Goal: Book appointment/travel/reservation

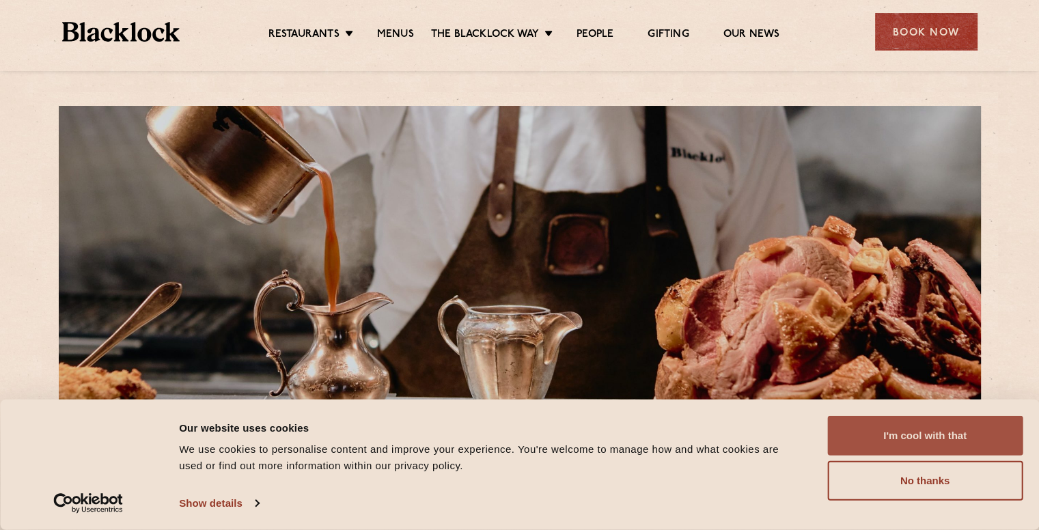
scroll to position [68, 0]
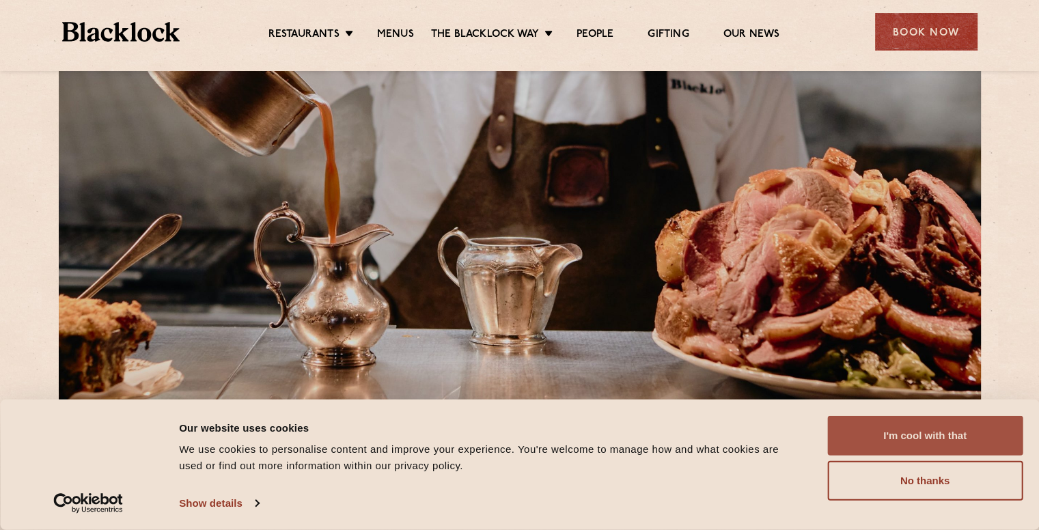
click at [935, 440] on button "I'm cool with that" at bounding box center [924, 436] width 195 height 40
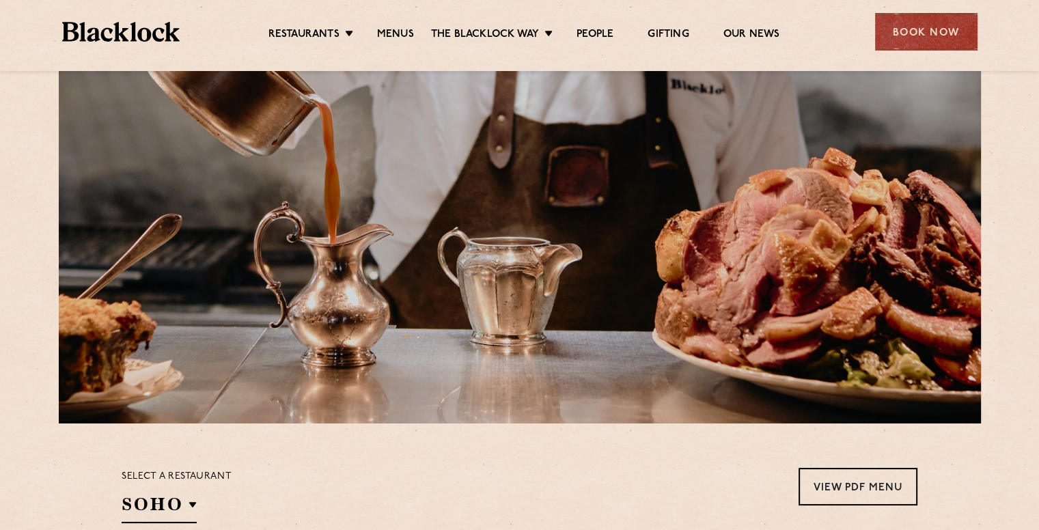
scroll to position [341, 0]
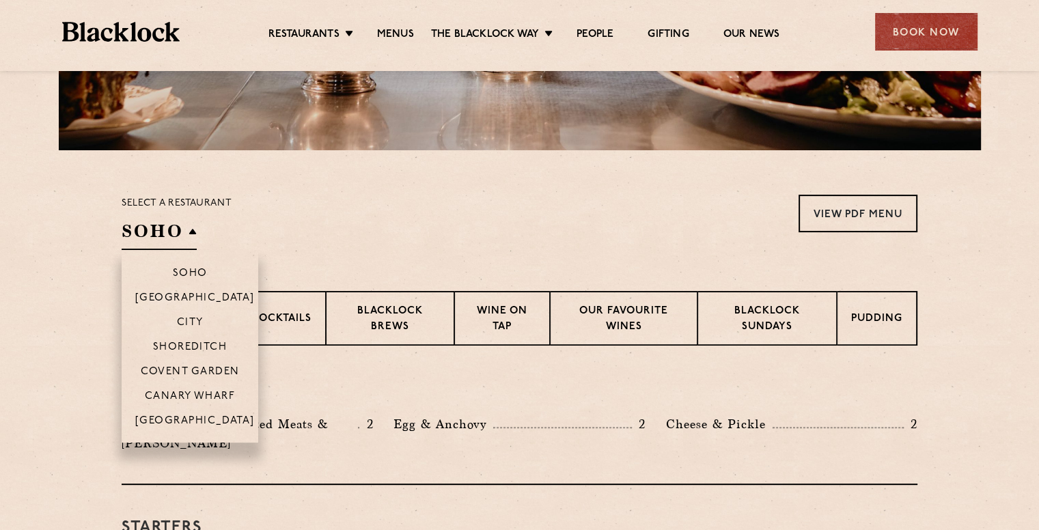
click at [171, 227] on h2 "SOHO" at bounding box center [159, 234] width 75 height 31
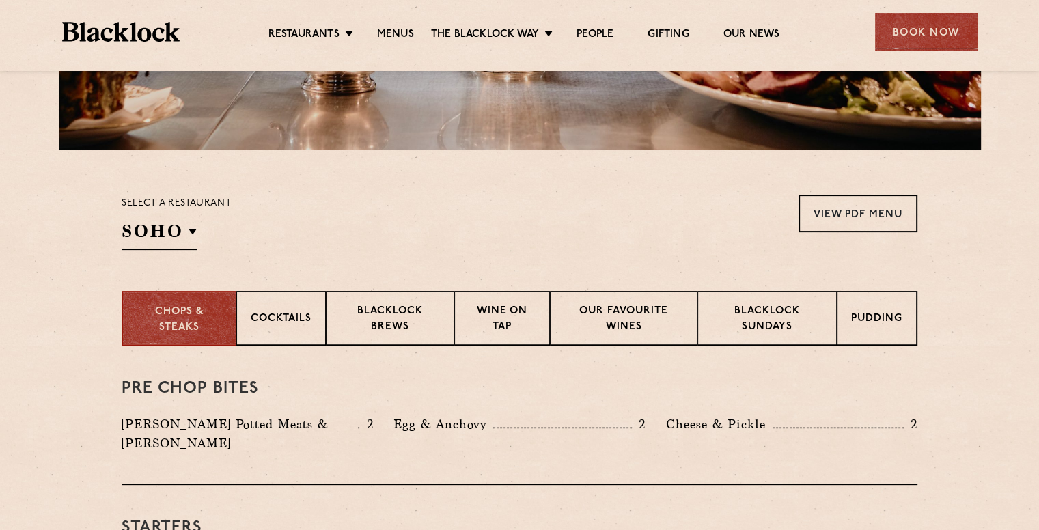
scroll to position [410, 0]
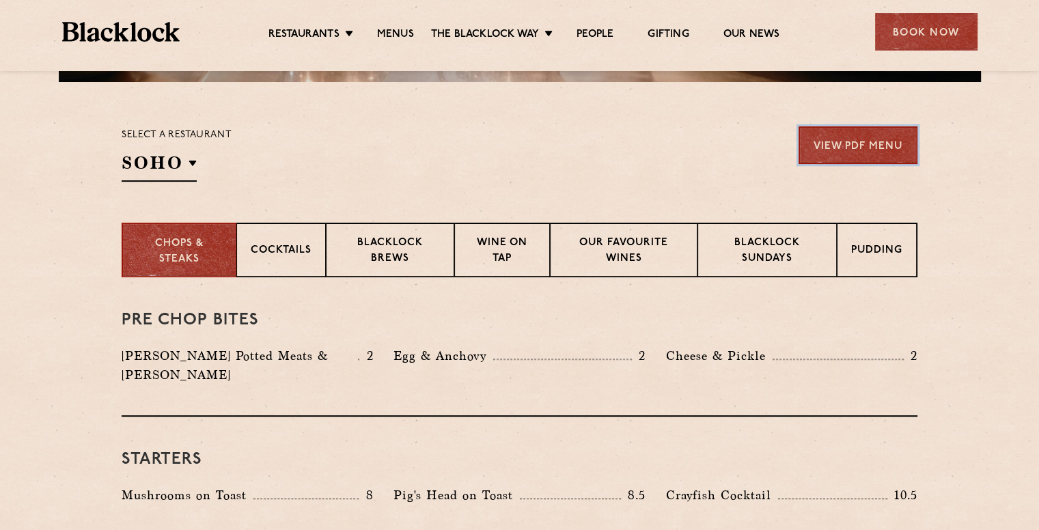
click at [879, 143] on link "View PDF Menu" at bounding box center [857, 145] width 119 height 38
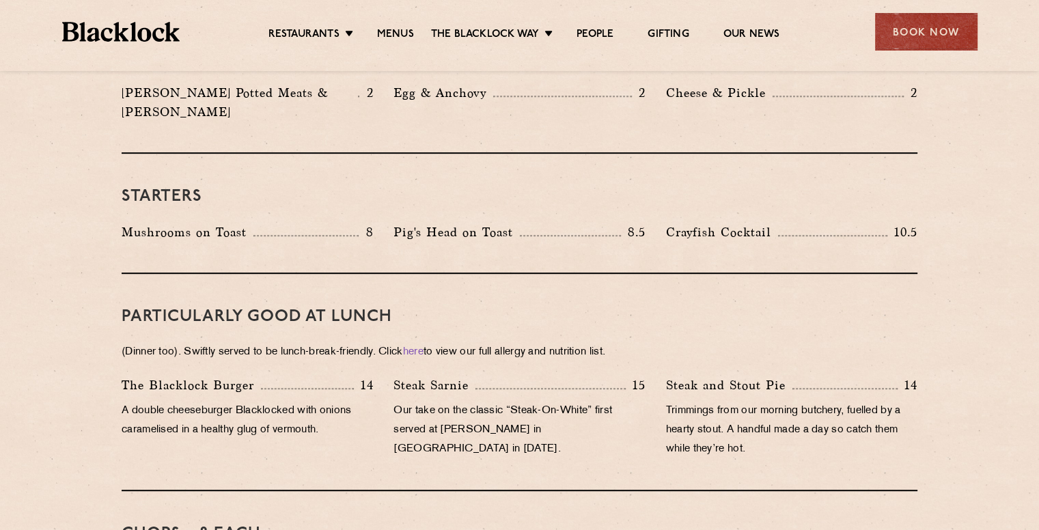
scroll to position [500, 0]
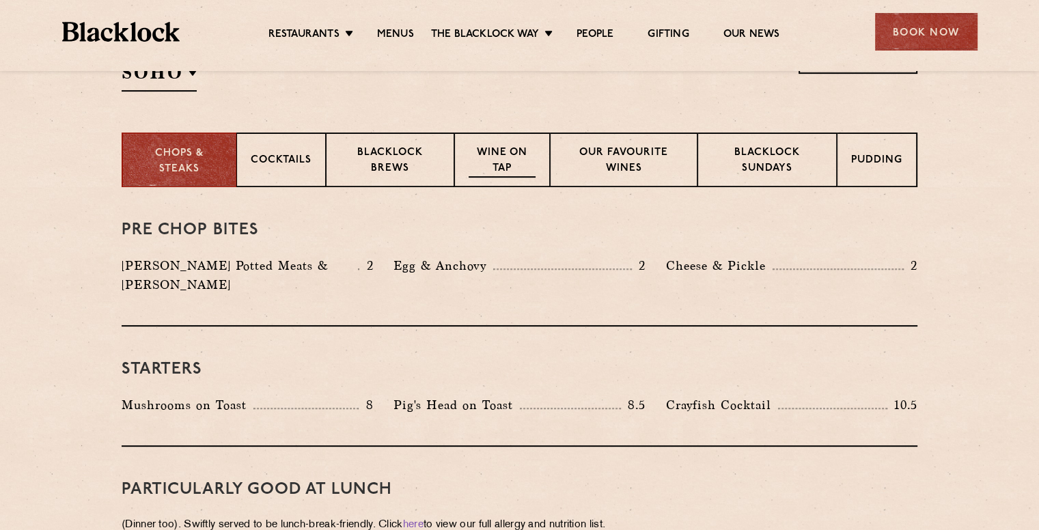
click at [520, 156] on p "Wine on Tap" at bounding box center [501, 161] width 67 height 32
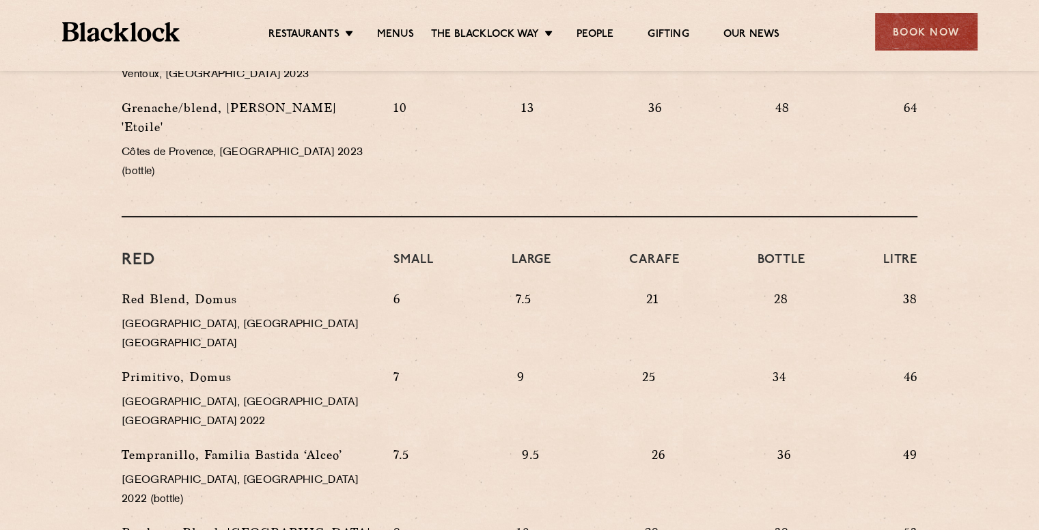
scroll to position [1183, 0]
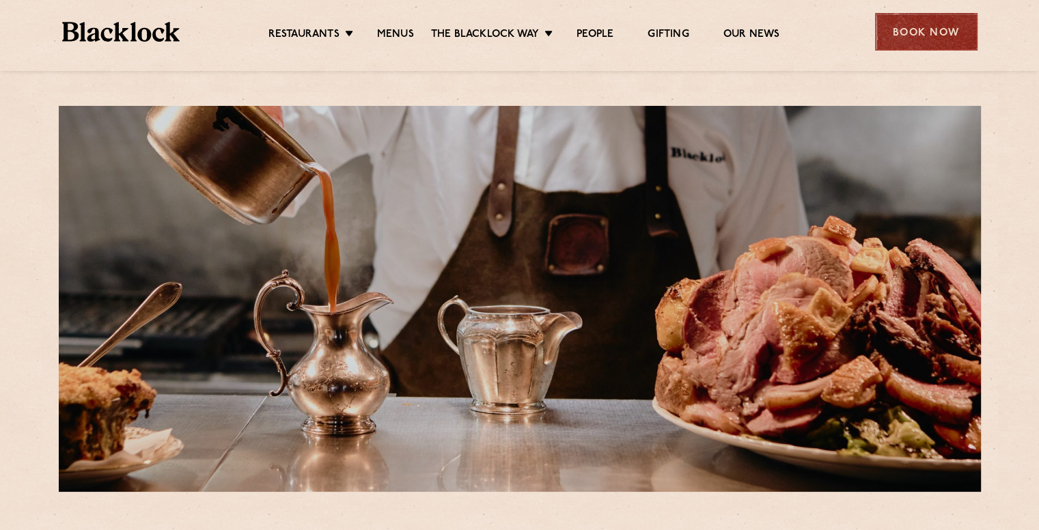
click at [964, 31] on div "Book Now" at bounding box center [926, 32] width 102 height 38
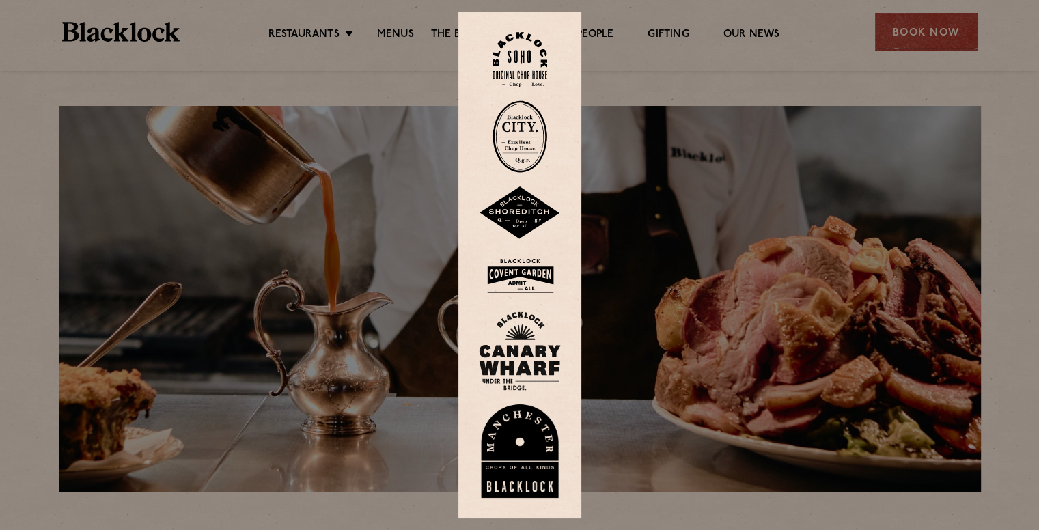
click at [522, 270] on img at bounding box center [520, 275] width 82 height 44
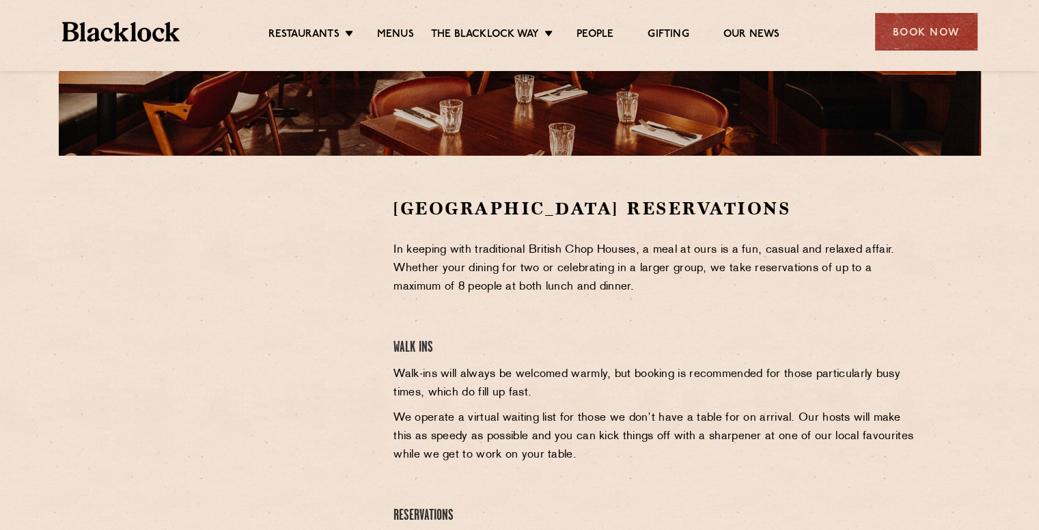
scroll to position [410, 0]
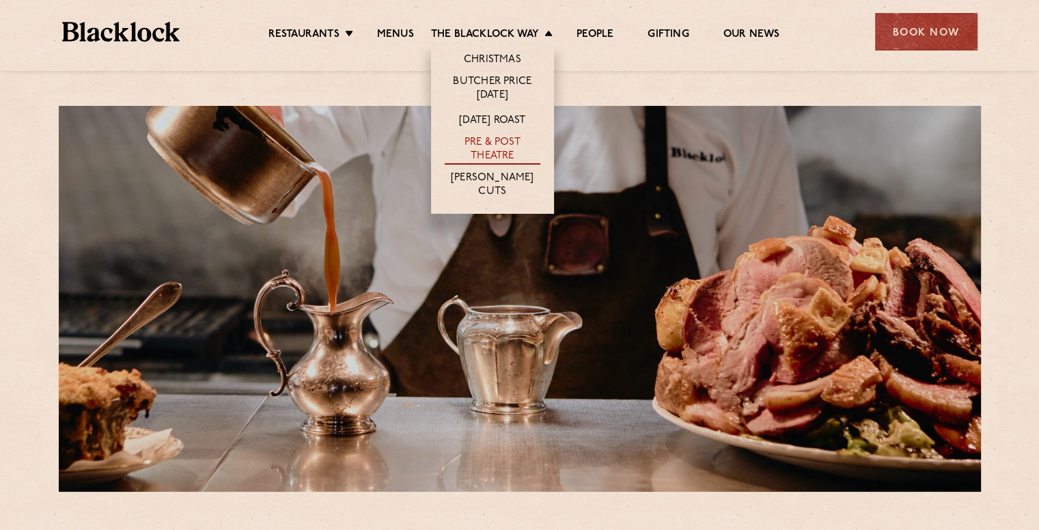
click at [474, 158] on link "Pre & Post Theatre" at bounding box center [492, 150] width 96 height 29
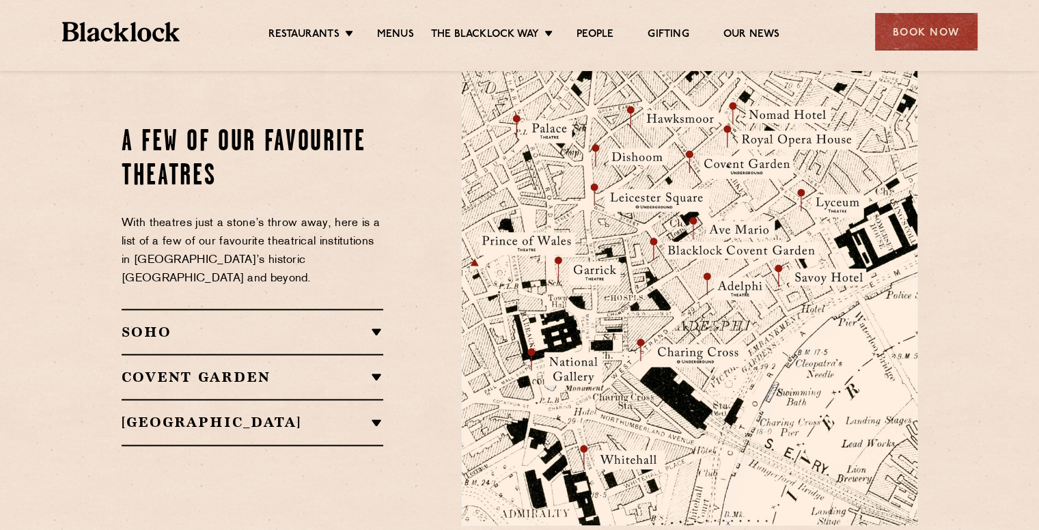
scroll to position [1502, 0]
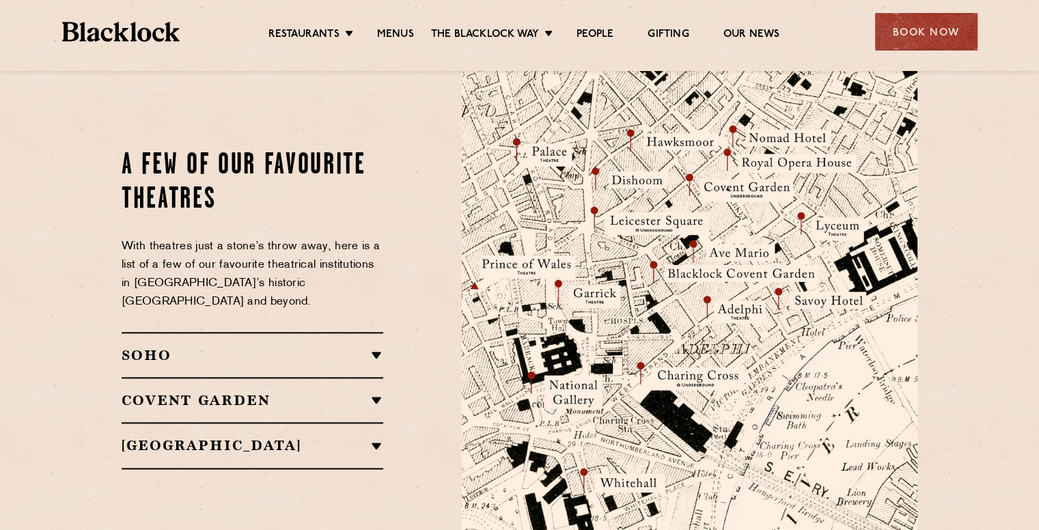
click at [367, 347] on h2 "SOHO" at bounding box center [253, 355] width 262 height 16
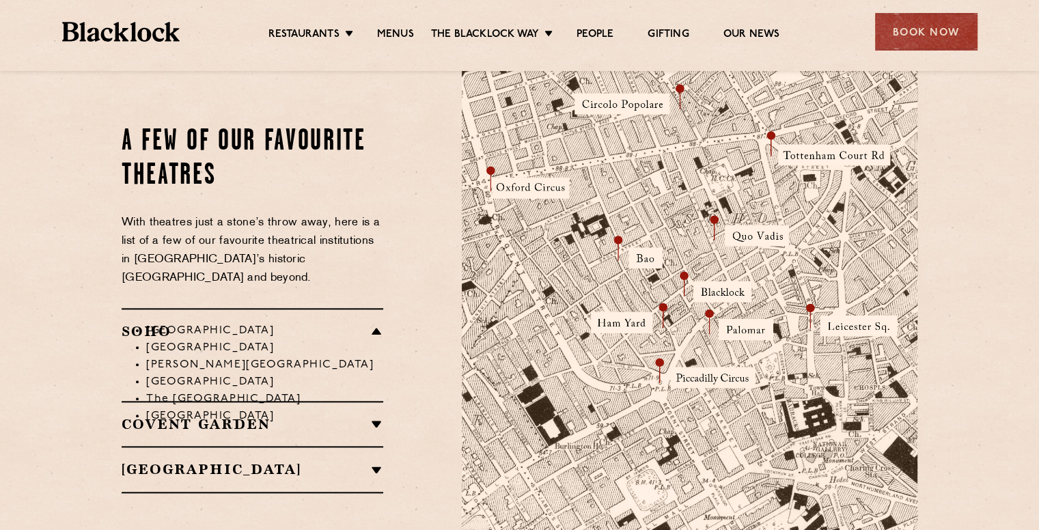
click at [367, 356] on li "Gielgud Theatre" at bounding box center [264, 364] width 237 height 17
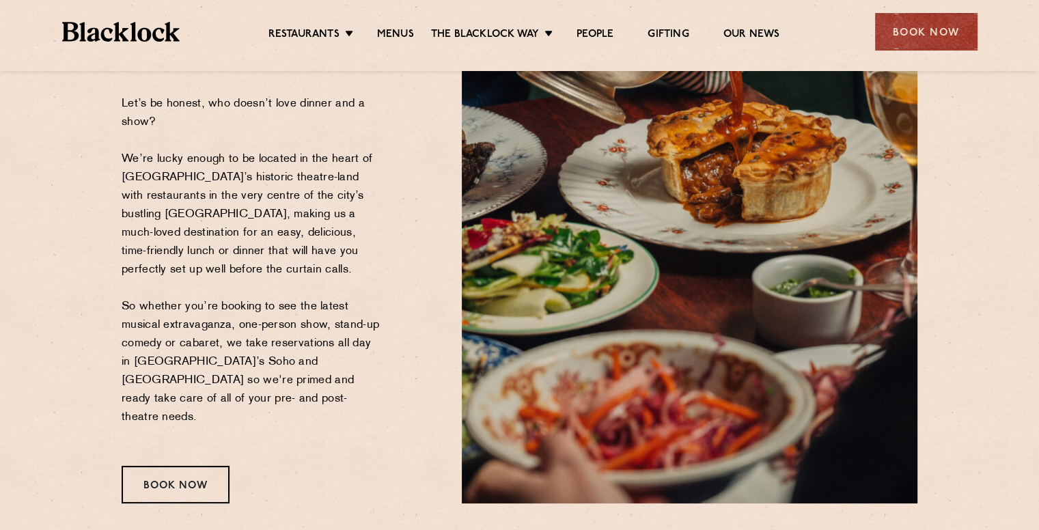
scroll to position [0, 0]
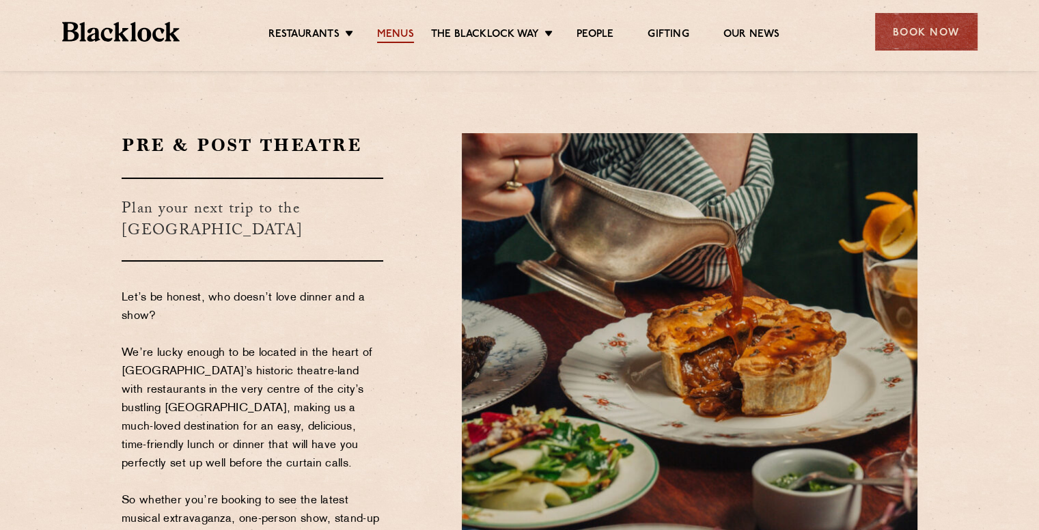
click at [390, 33] on link "Menus" at bounding box center [395, 35] width 37 height 15
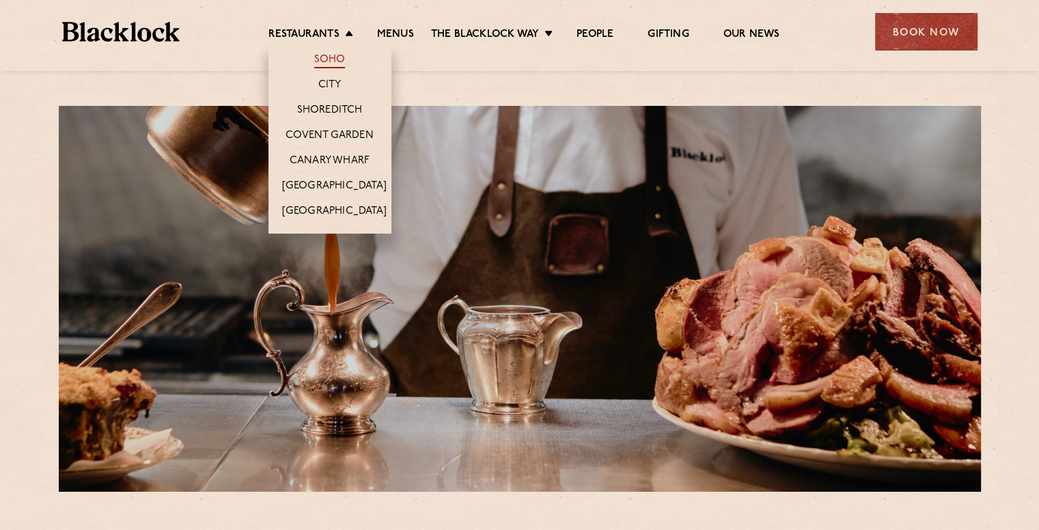
click at [329, 62] on link "Soho" at bounding box center [329, 60] width 31 height 15
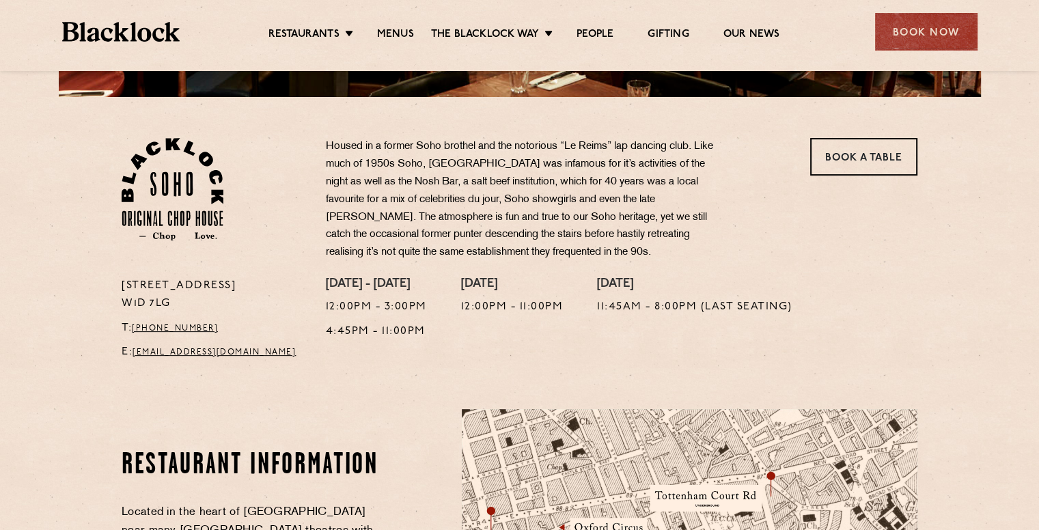
scroll to position [410, 0]
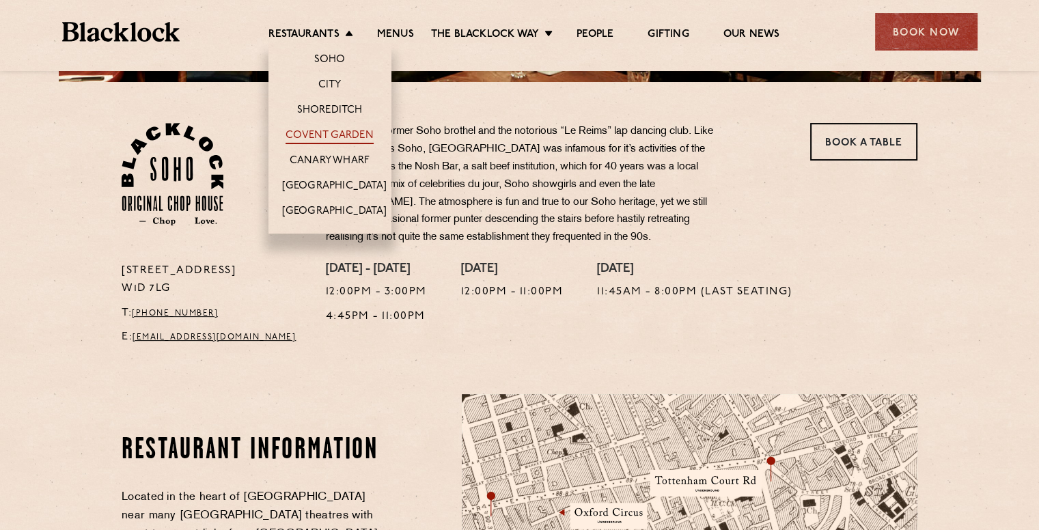
click at [339, 136] on link "Covent Garden" at bounding box center [329, 136] width 88 height 15
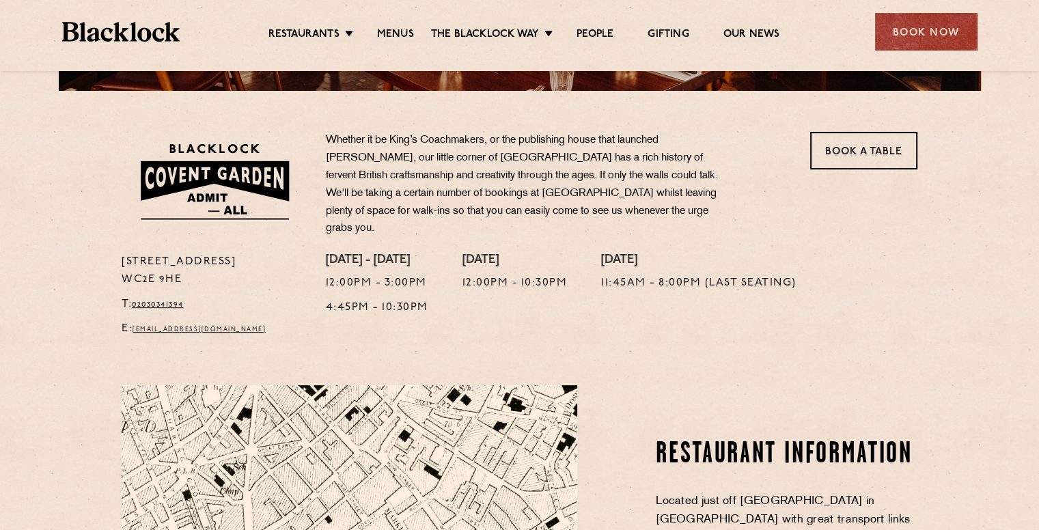
scroll to position [410, 0]
